Goal: Information Seeking & Learning: Learn about a topic

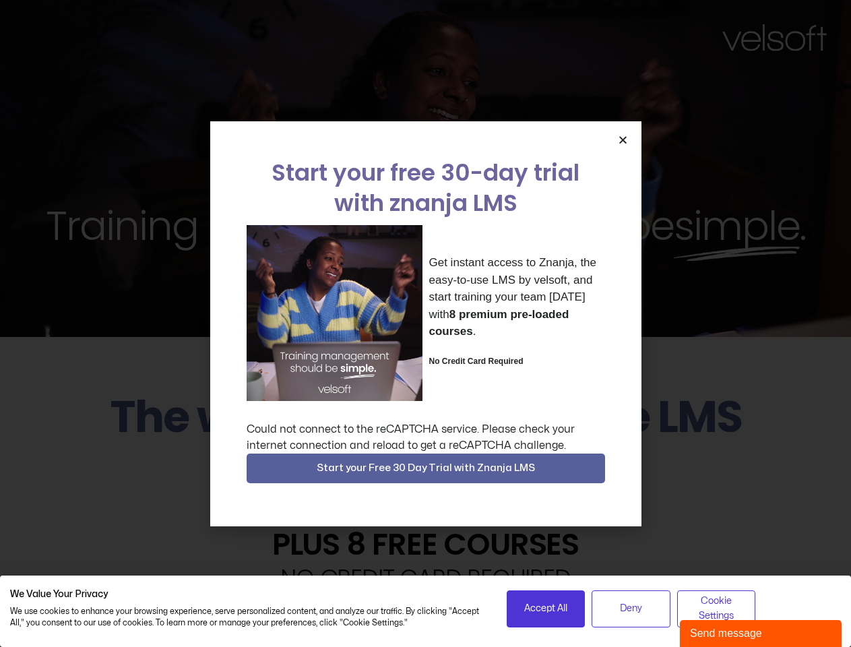
click at [425, 323] on div "Get instant access to Znanja, the easy-to-use LMS by velsoft, and start trainin…" at bounding box center [426, 313] width 358 height 176
click at [622, 139] on icon "Close" at bounding box center [623, 140] width 10 height 10
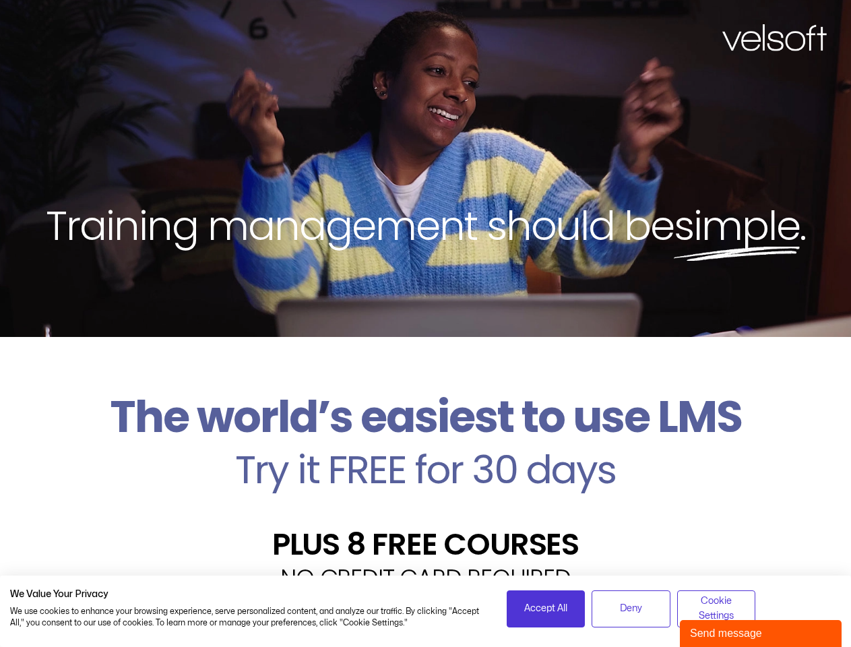
click at [426, 468] on h2 "Try it FREE for 30 days" at bounding box center [425, 469] width 830 height 39
click at [546, 608] on span "Accept All" at bounding box center [545, 608] width 43 height 15
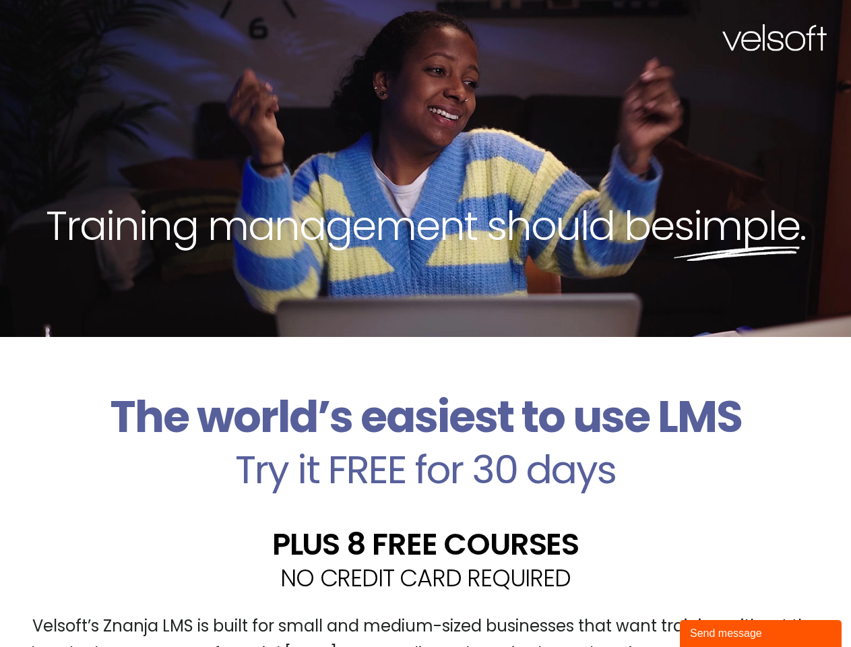
click at [630, 608] on div "Velsoft’s Znanja LMS is built for small and medium-sized businesses that want t…" at bounding box center [425, 645] width 830 height 98
click at [716, 608] on div "Velsoft’s Znanja LMS is built for small and medium-sized businesses that want t…" at bounding box center [425, 645] width 830 height 98
click at [760, 633] on div "Send message" at bounding box center [760, 633] width 141 height 16
